Goal: Check status: Check status

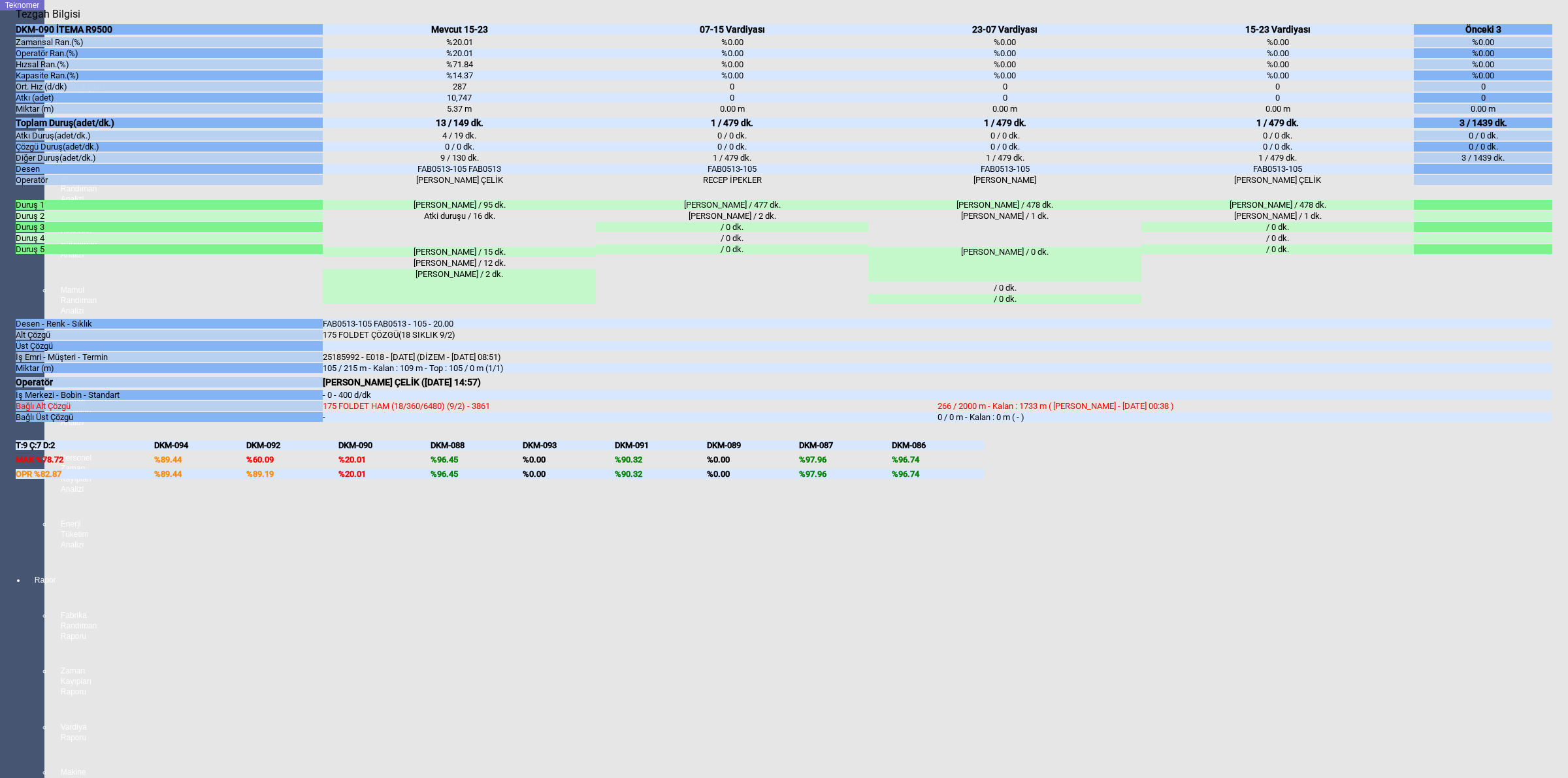
click at [1567, 298] on body "Teknomer İzleme MAKİNE YERLEŞİM PLANI Analiz Üretim ve Randıman Analizi Persone…" at bounding box center [784, 389] width 1568 height 778
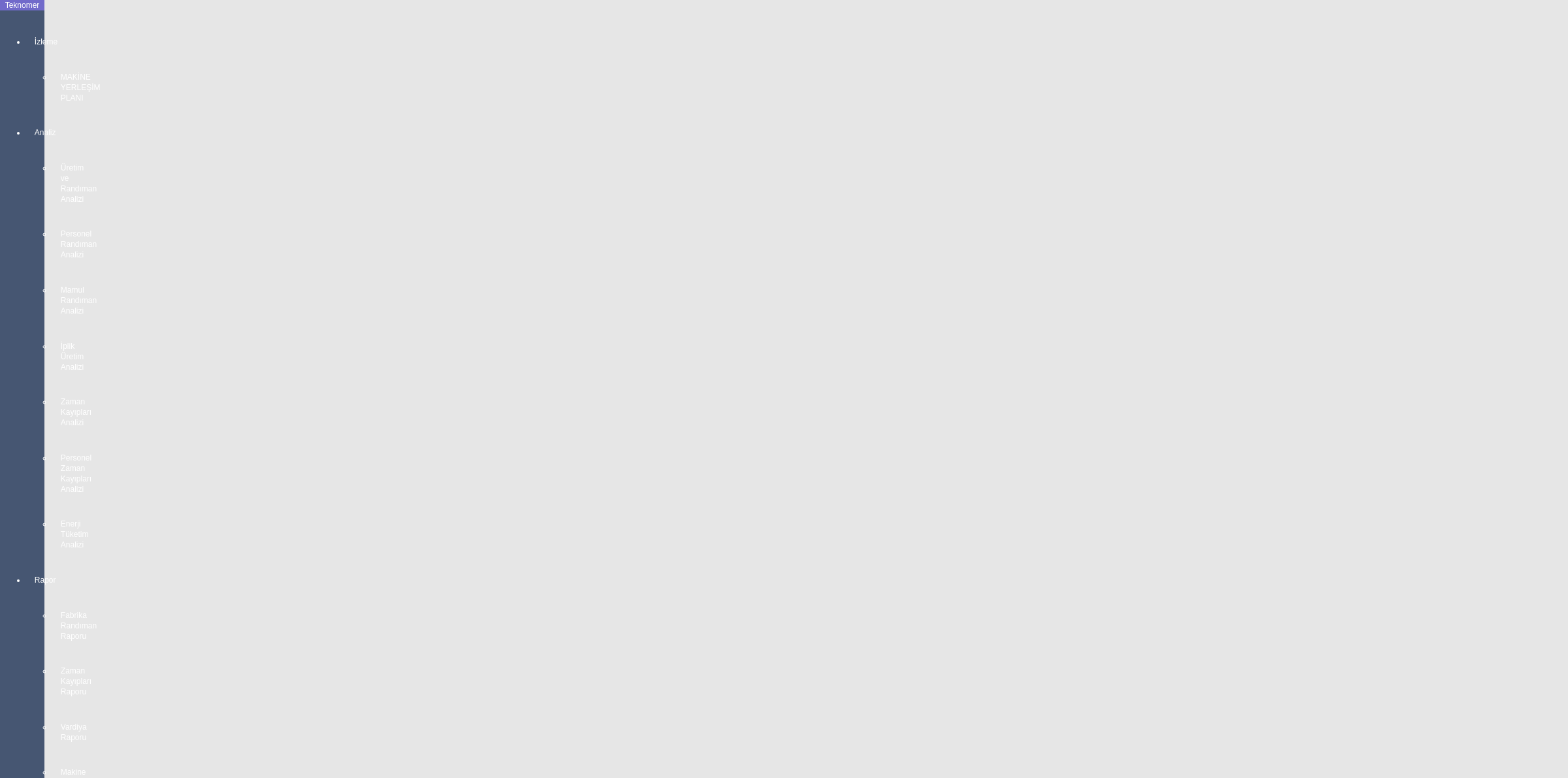
click at [1386, 270] on body "Teknomer İzleme MAKİNE YERLEŞİM PLANI Analiz Üretim ve Randıman Analizi Persone…" at bounding box center [784, 389] width 1568 height 778
